Goal: Navigation & Orientation: Find specific page/section

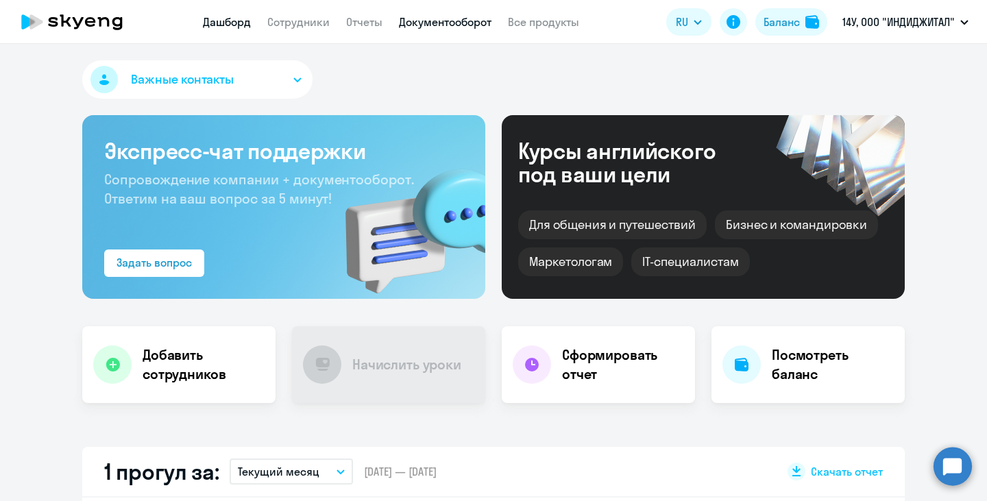
click at [462, 23] on link "Документооборот" at bounding box center [445, 22] width 93 height 14
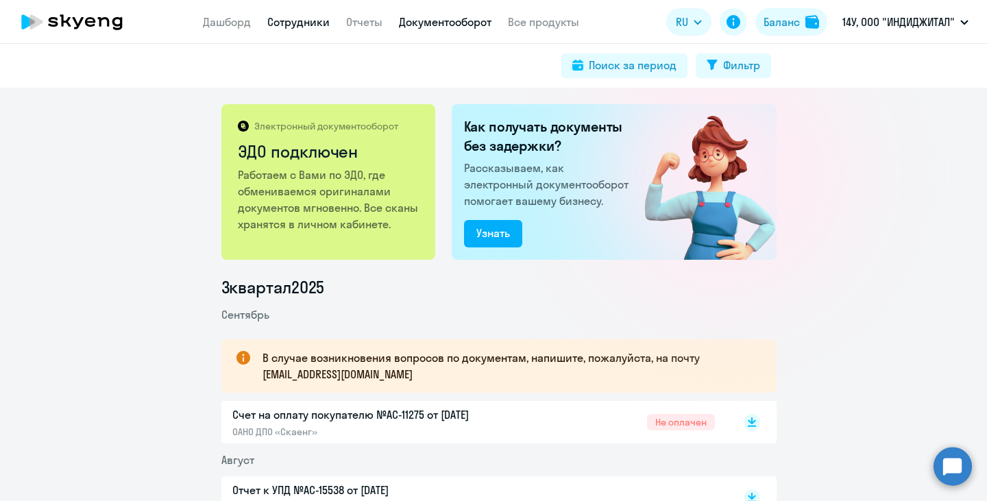
click at [299, 19] on link "Сотрудники" at bounding box center [298, 22] width 62 height 14
select select "30"
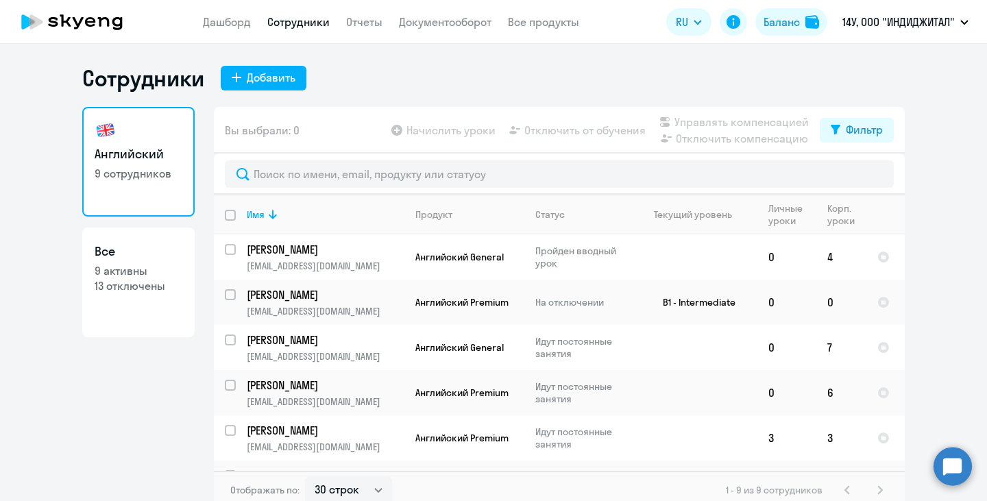
click at [122, 286] on p "13 отключены" at bounding box center [139, 285] width 88 height 15
select select "30"
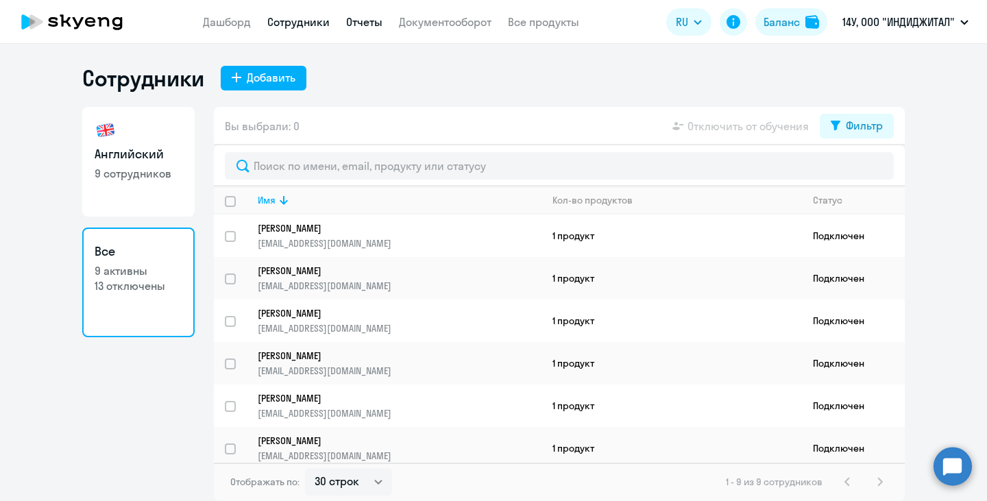
click at [346, 25] on link "Отчеты" at bounding box center [364, 22] width 36 height 14
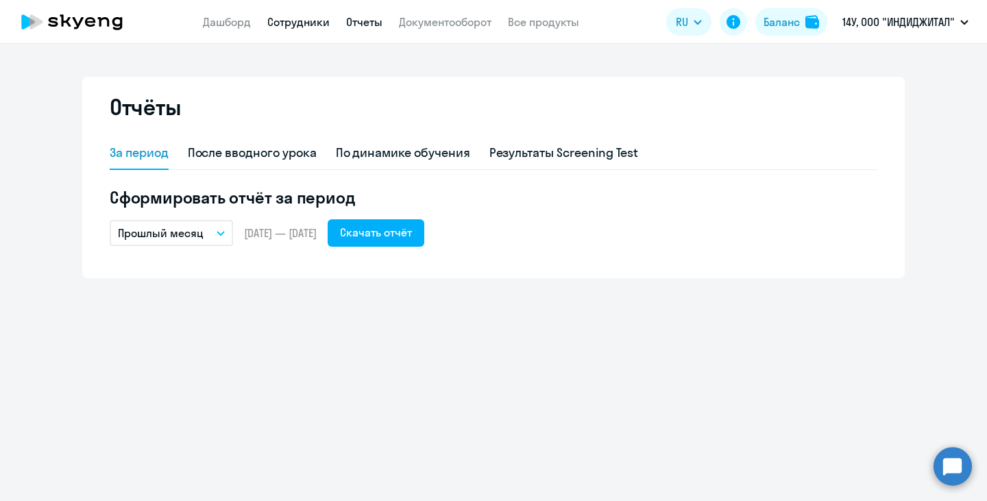
click at [304, 20] on link "Сотрудники" at bounding box center [298, 22] width 62 height 14
select select "30"
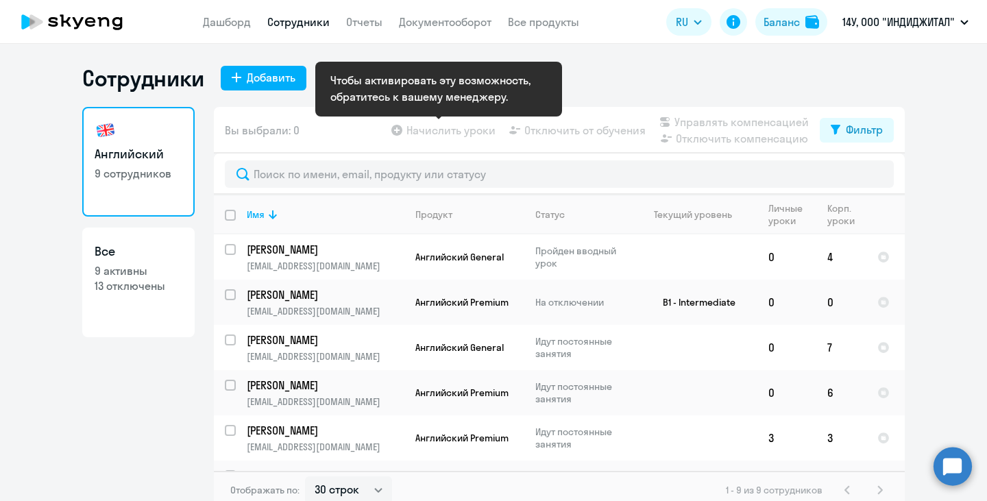
click at [464, 129] on app-table-action-button "Начислить уроки" at bounding box center [442, 130] width 107 height 16
click at [459, 134] on app-table-action-button "Начислить уроки" at bounding box center [442, 130] width 107 height 16
click at [399, 132] on app-table-action-button "Начислить уроки" at bounding box center [442, 130] width 107 height 16
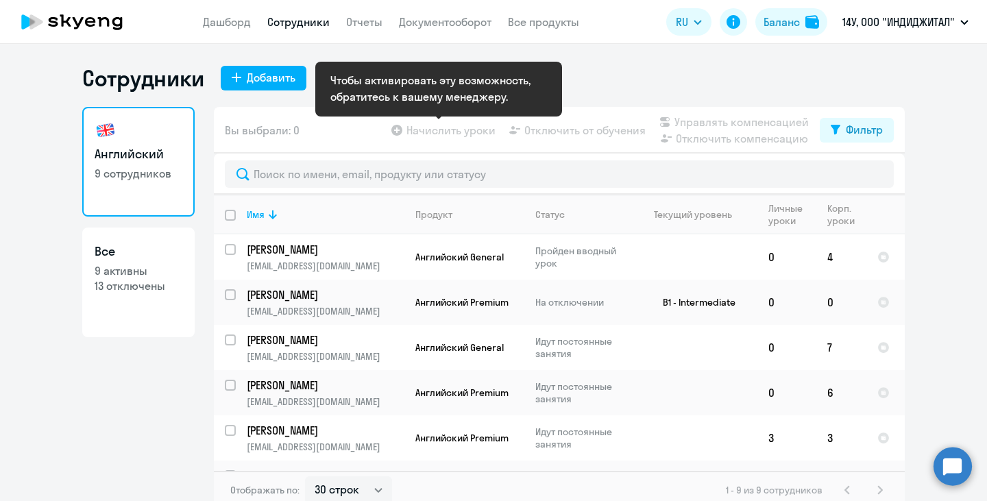
click at [399, 132] on app-table-action-button "Начислить уроки" at bounding box center [442, 130] width 107 height 16
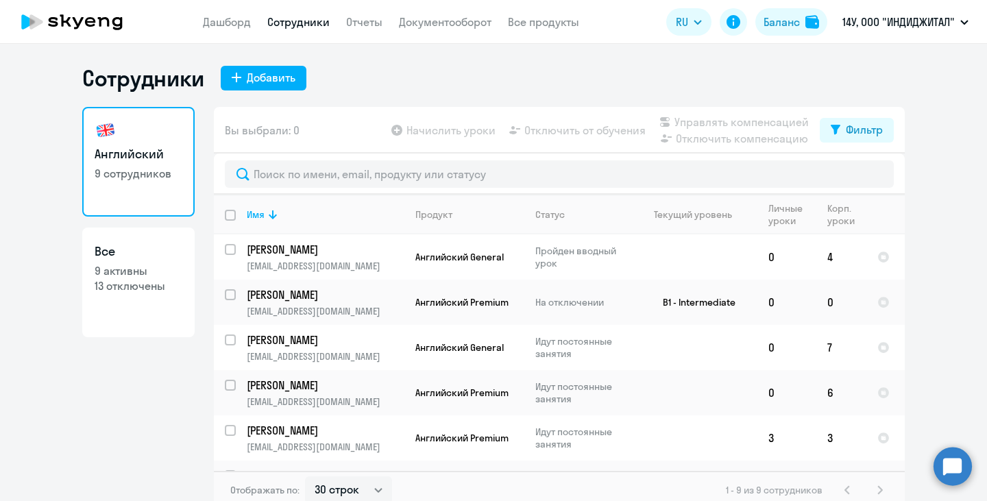
click at [76, 22] on icon at bounding box center [78, 23] width 11 height 12
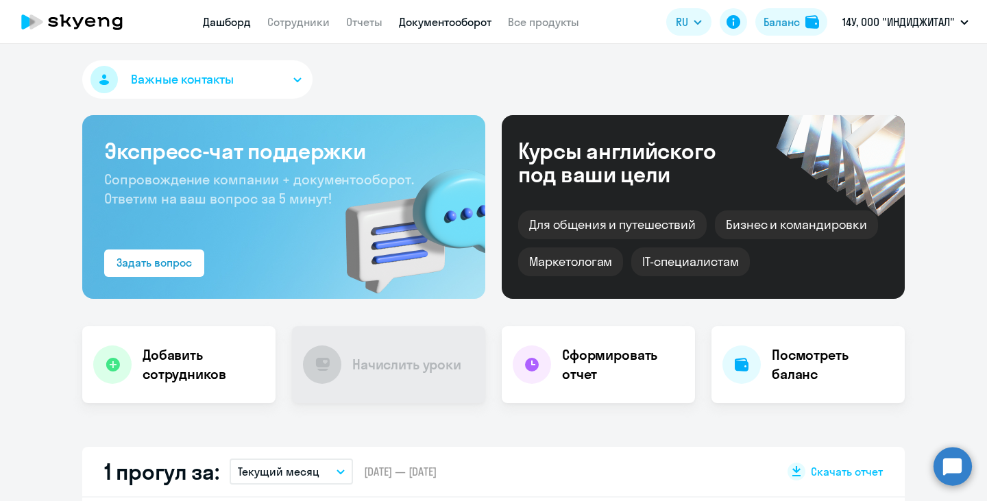
click at [448, 27] on link "Документооборот" at bounding box center [445, 22] width 93 height 14
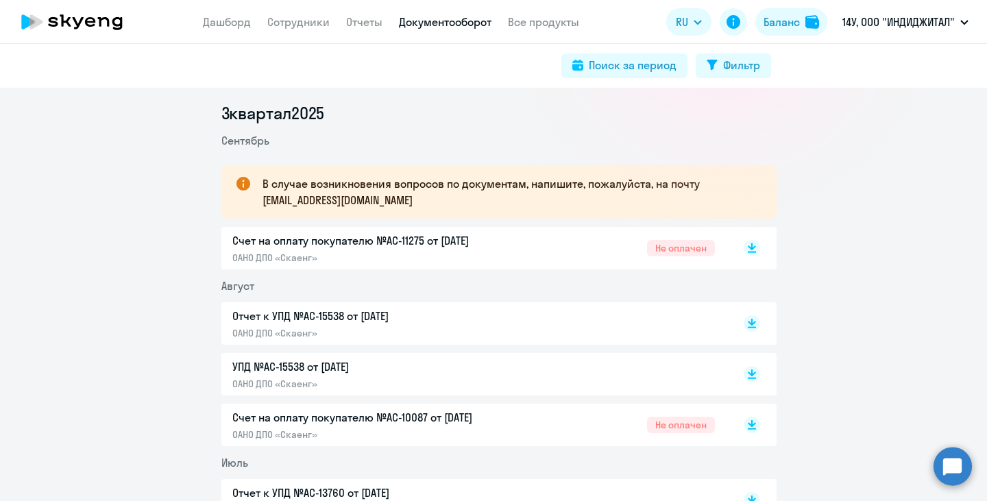
scroll to position [206, 0]
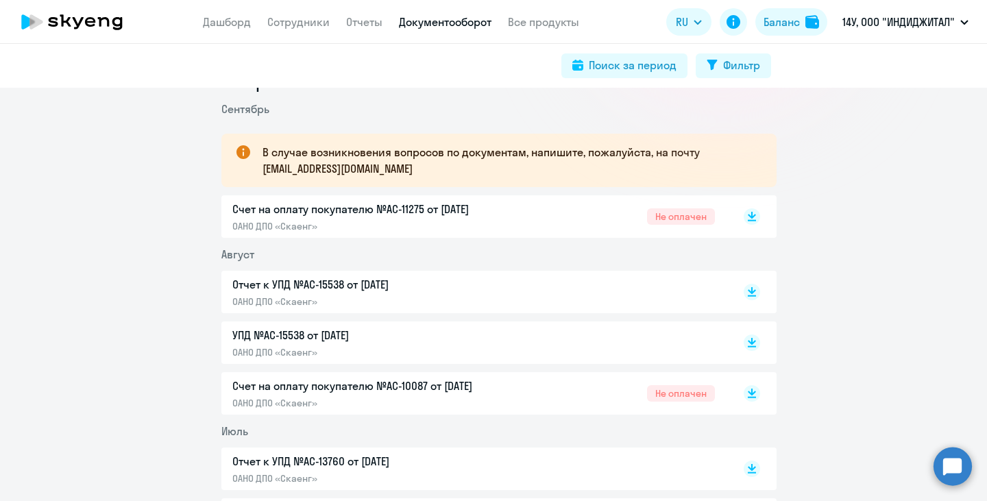
click at [401, 395] on div "Счет на оплату покупателю №AC-10087 от [DATE] ОАНО ДПО «Скаенг»" at bounding box center [376, 394] width 288 height 32
